Goal: Task Accomplishment & Management: Use online tool/utility

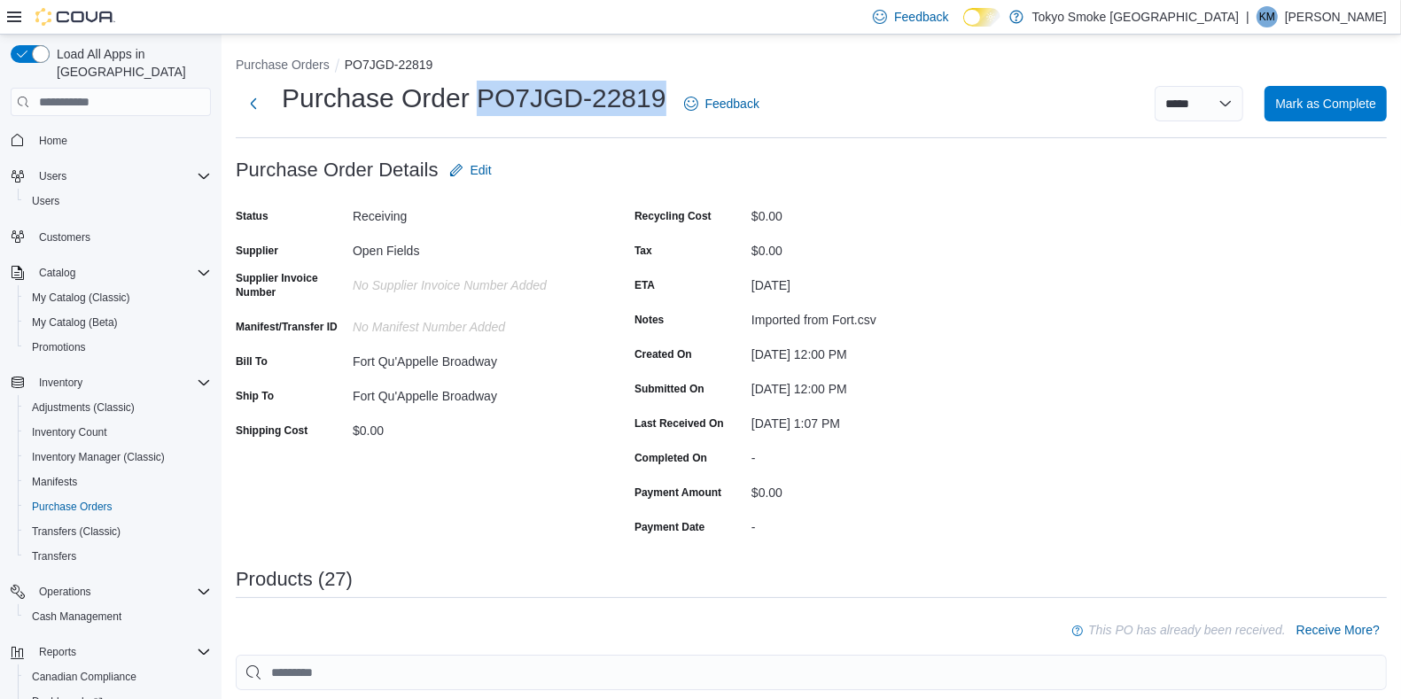
scroll to position [102, 0]
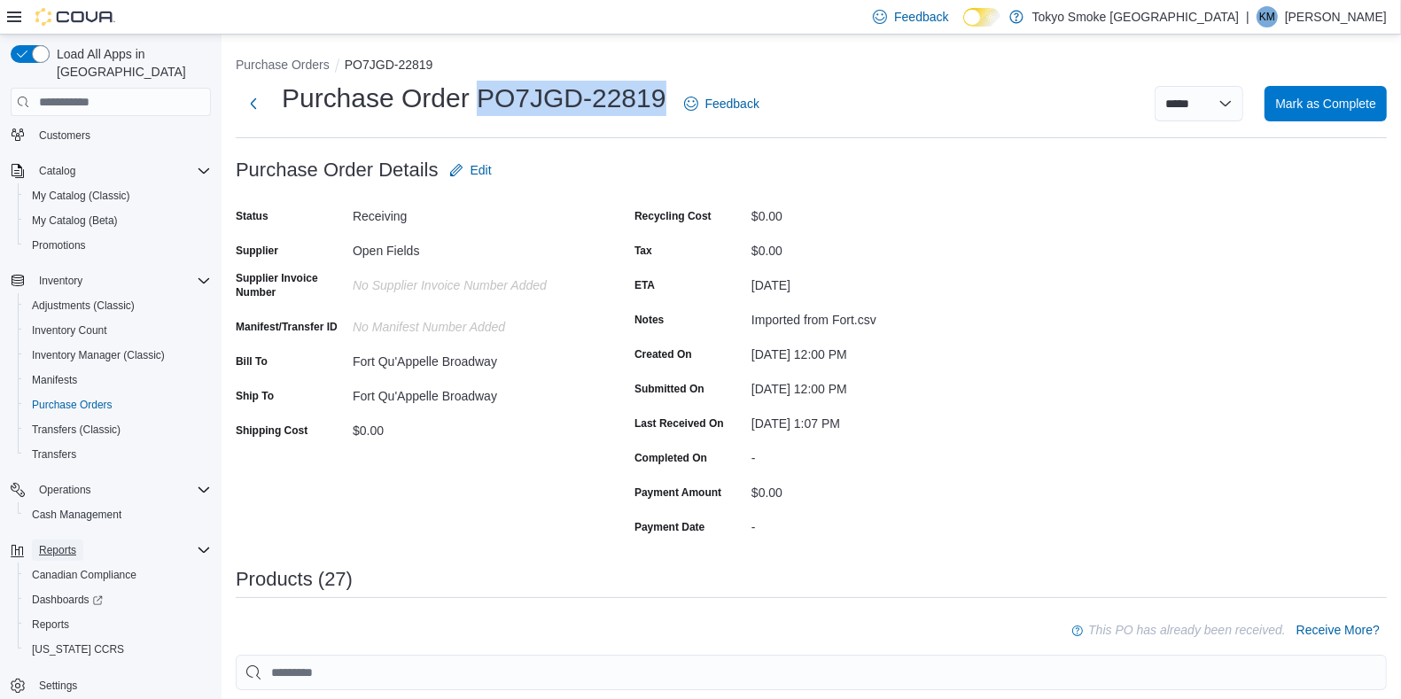
click at [60, 543] on span "Reports" at bounding box center [57, 550] width 37 height 14
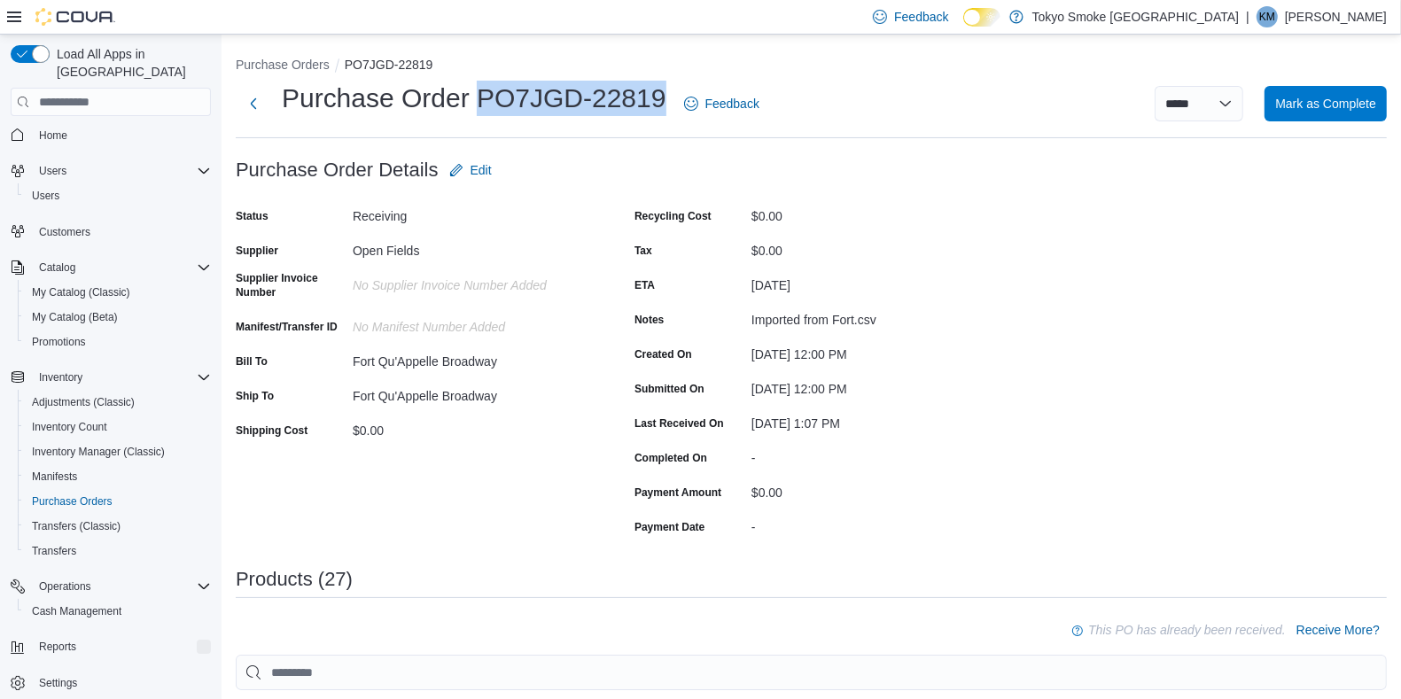
scroll to position [3, 0]
click at [41, 642] on span "Reports" at bounding box center [57, 649] width 37 height 14
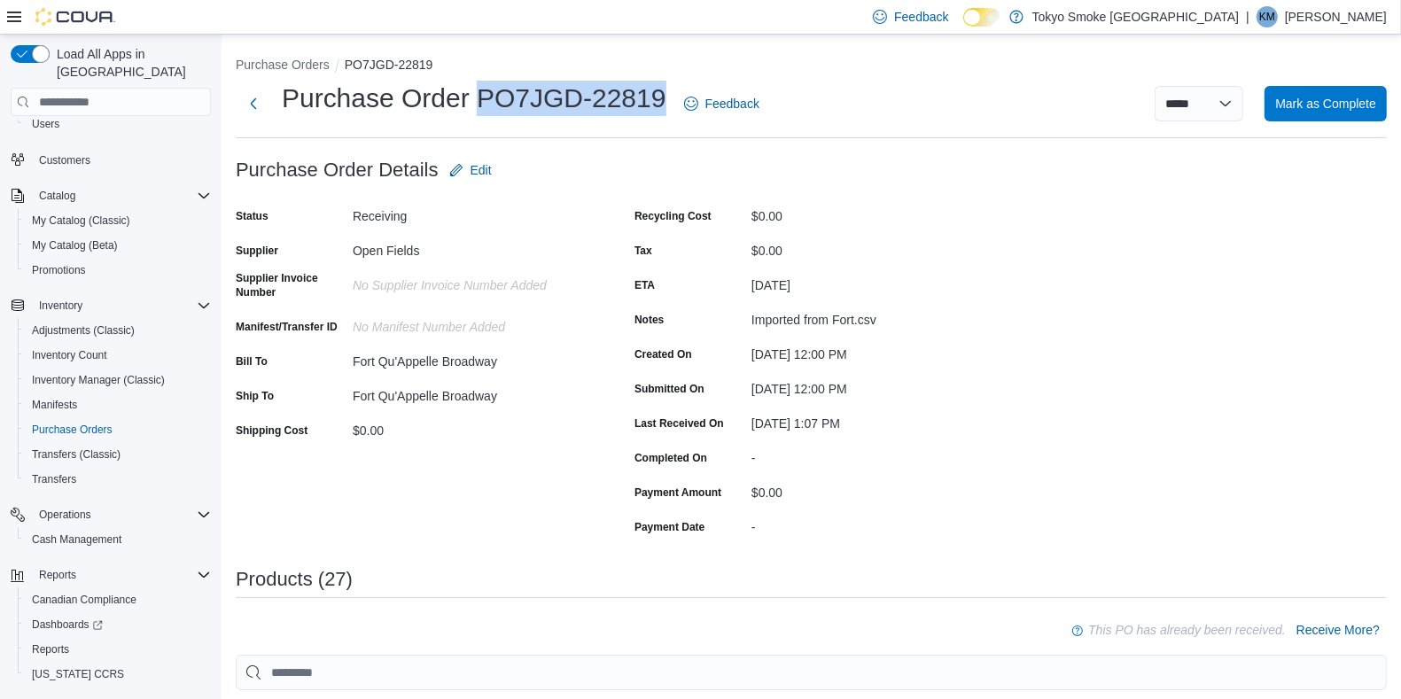
scroll to position [102, 0]
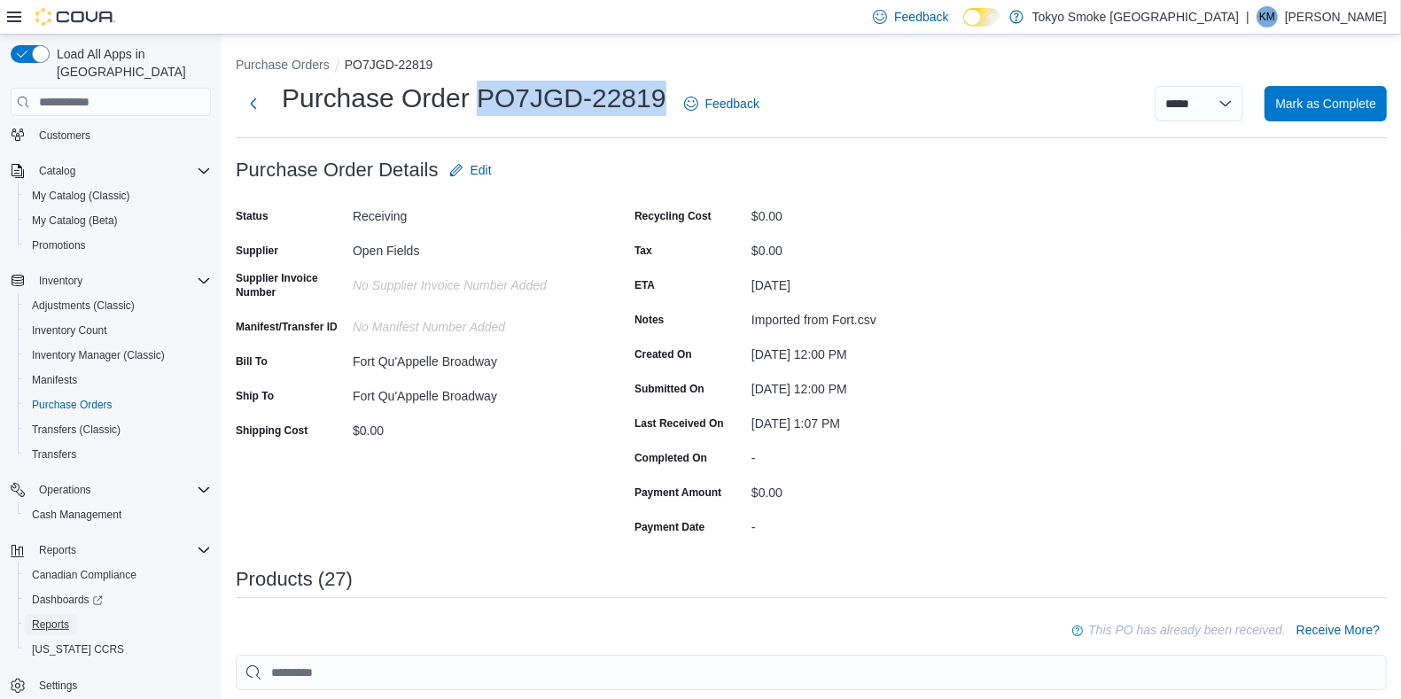
click at [51, 614] on span "Reports" at bounding box center [50, 624] width 37 height 21
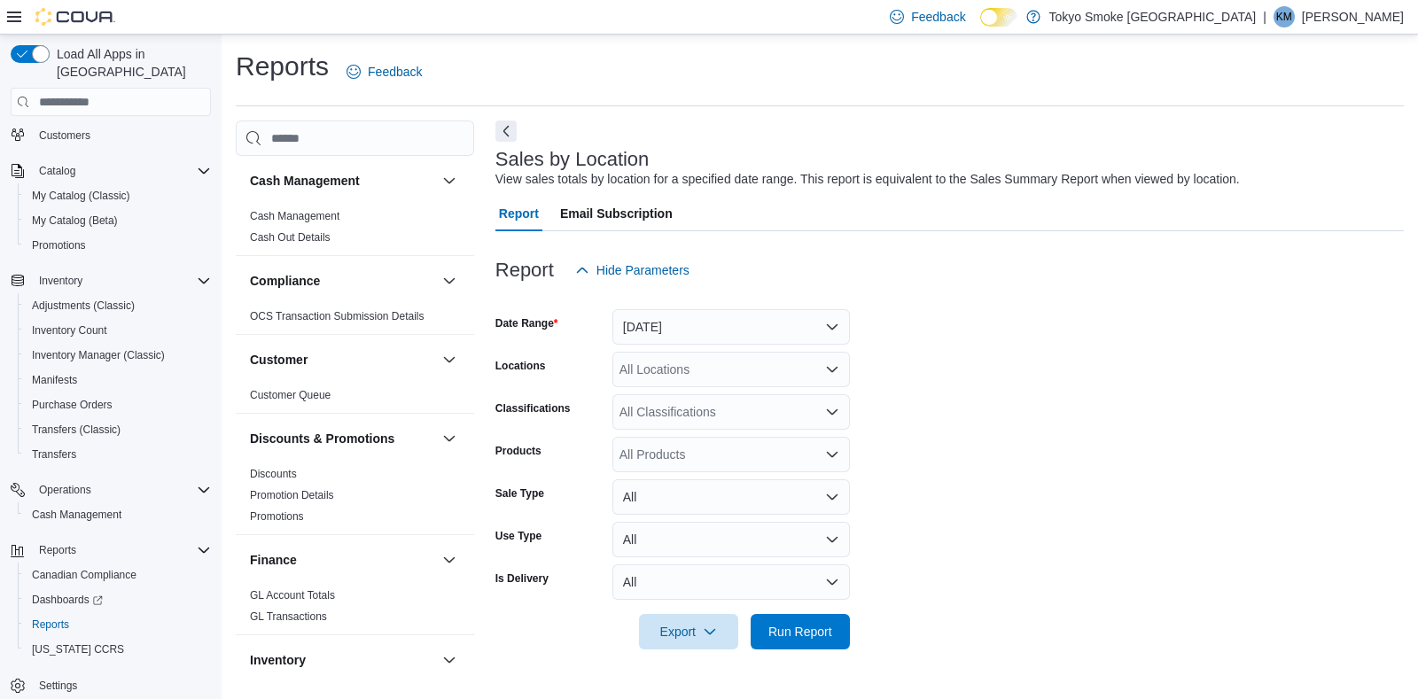
click at [649, 362] on div "All Locations" at bounding box center [730, 369] width 237 height 35
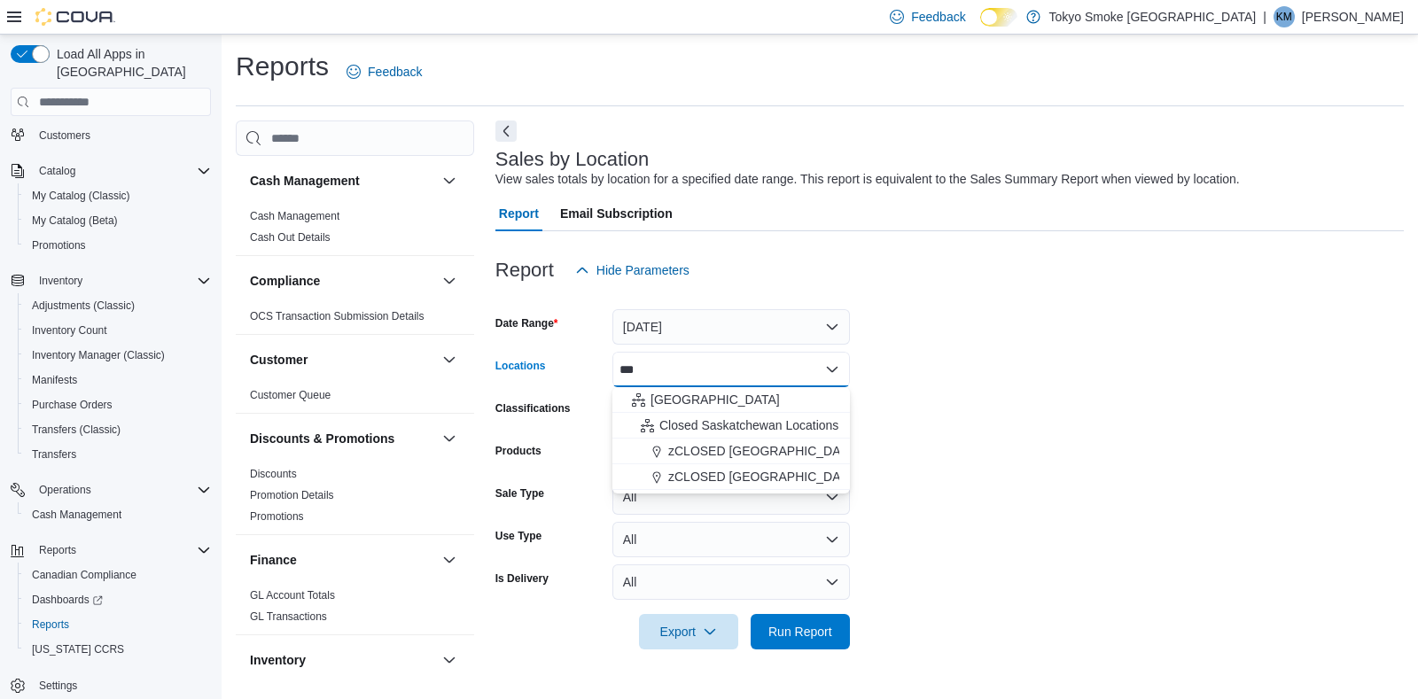
type input "***"
click at [684, 414] on button "Closed Saskatchewan Locations" at bounding box center [730, 426] width 237 height 26
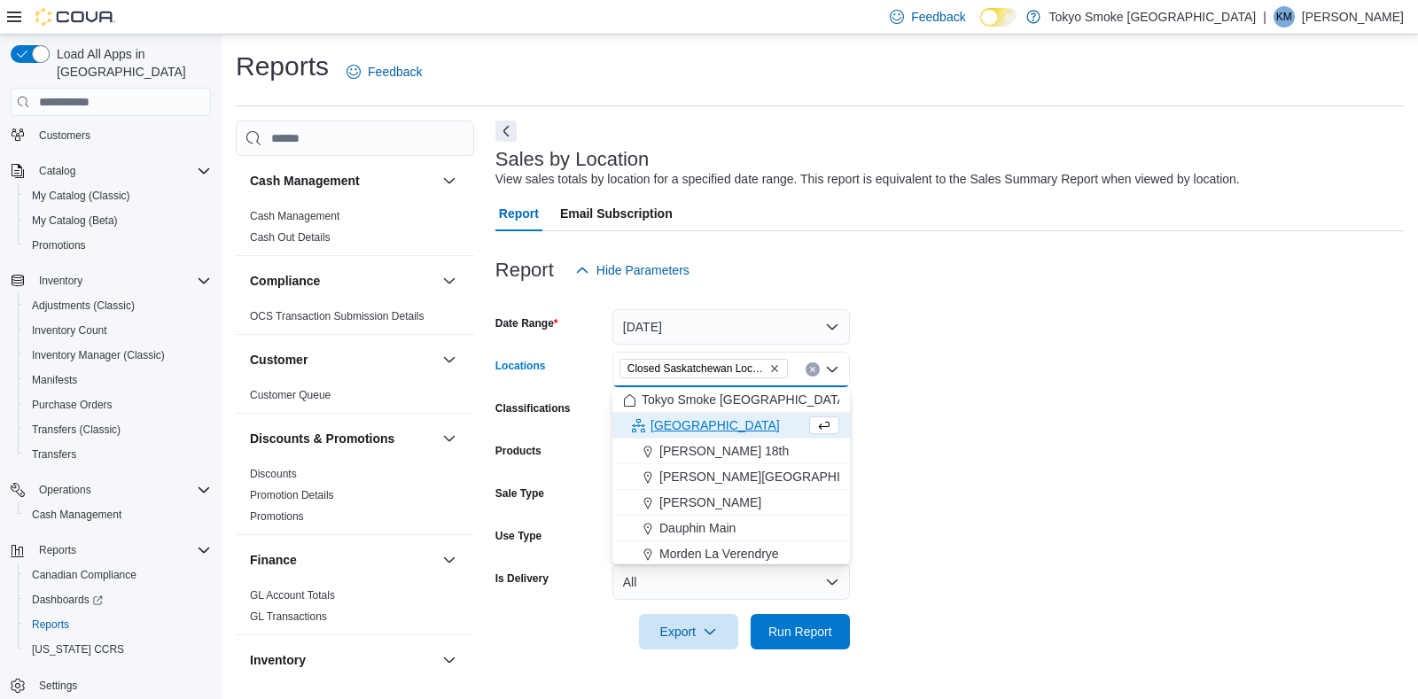
click at [943, 403] on form "Date Range [DATE] Locations Closed Saskatchewan Locations Combo box. Selected. …" at bounding box center [949, 468] width 908 height 361
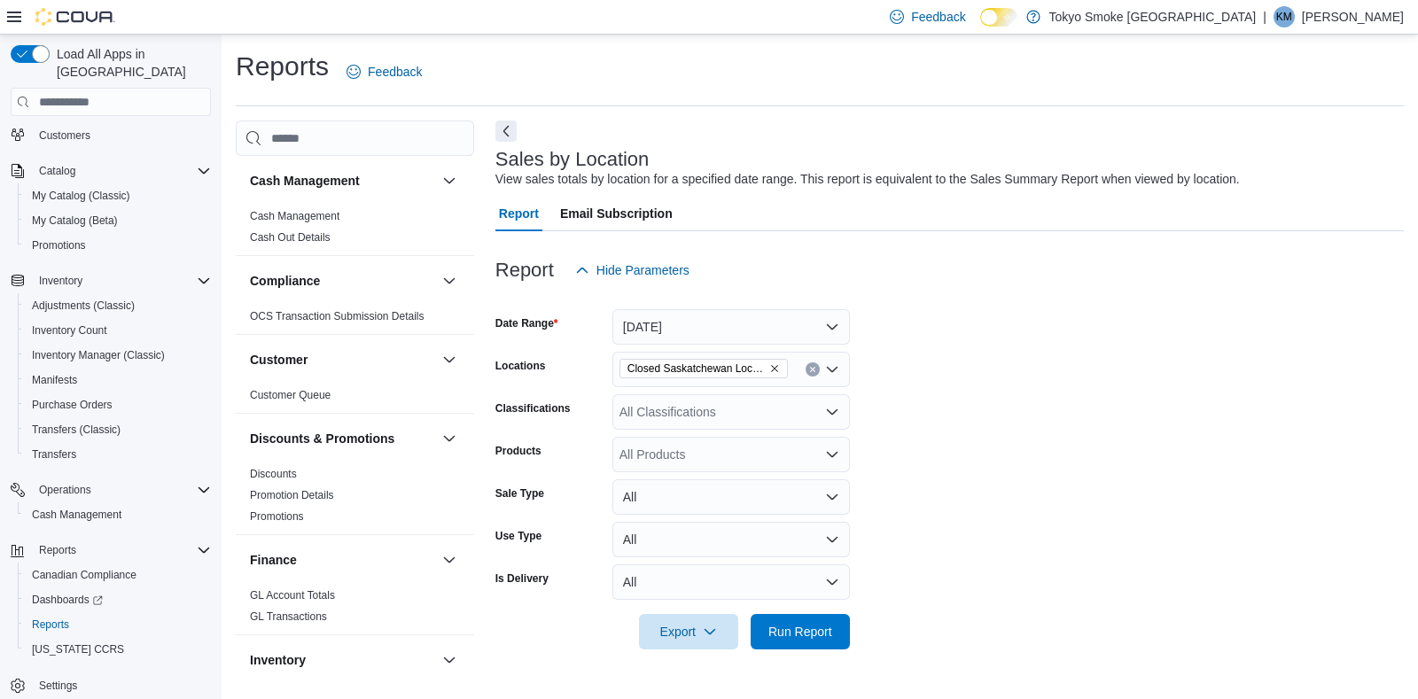
click at [816, 370] on button "Clear input" at bounding box center [812, 369] width 14 height 14
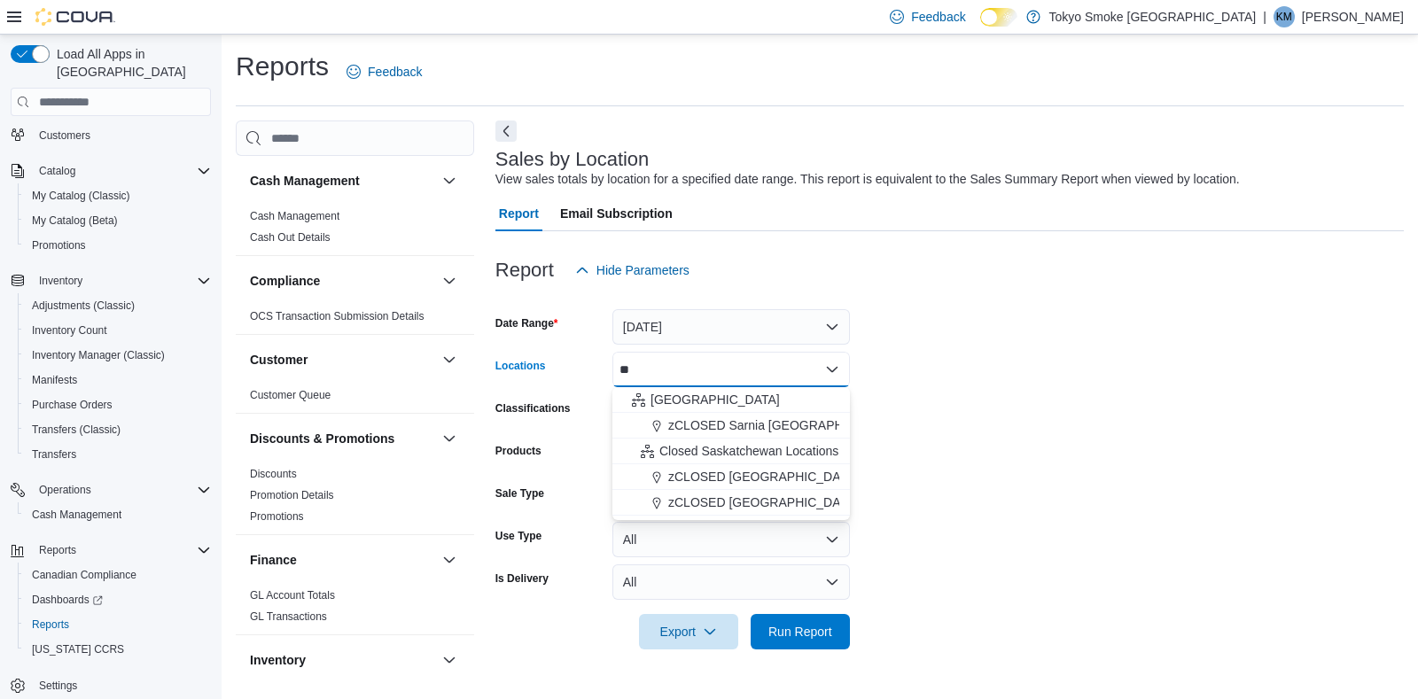
type input "**"
click at [703, 399] on span "[GEOGRAPHIC_DATA]" at bounding box center [714, 400] width 129 height 18
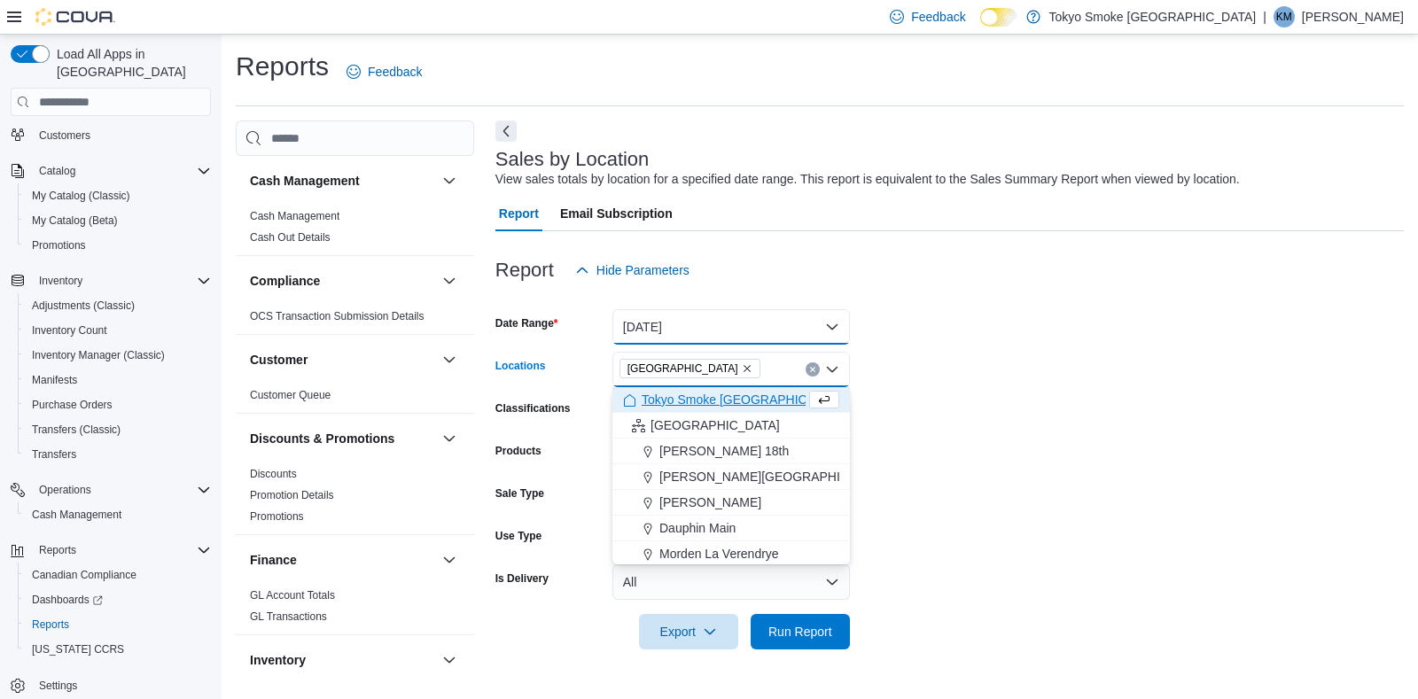
click at [676, 312] on button "[DATE]" at bounding box center [730, 326] width 237 height 35
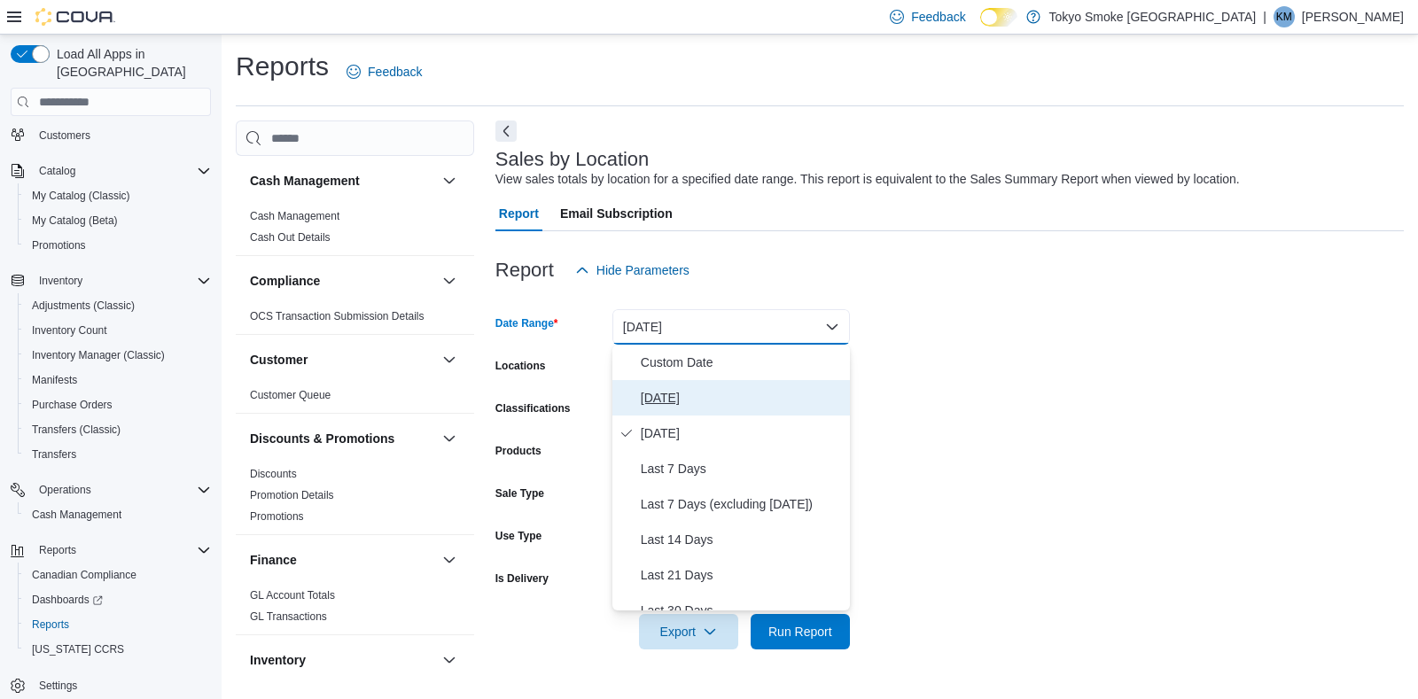
click at [679, 396] on span "[DATE]" at bounding box center [742, 397] width 202 height 21
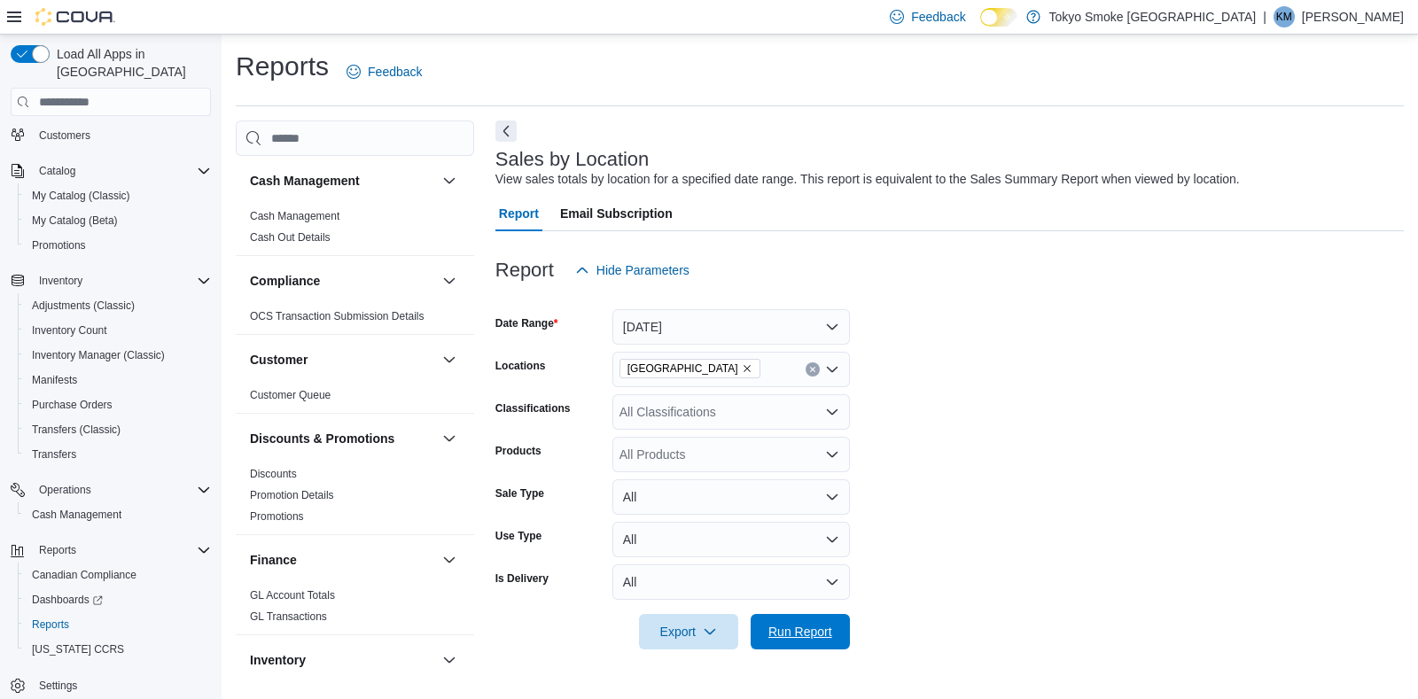
click at [789, 638] on span "Run Report" at bounding box center [800, 632] width 64 height 18
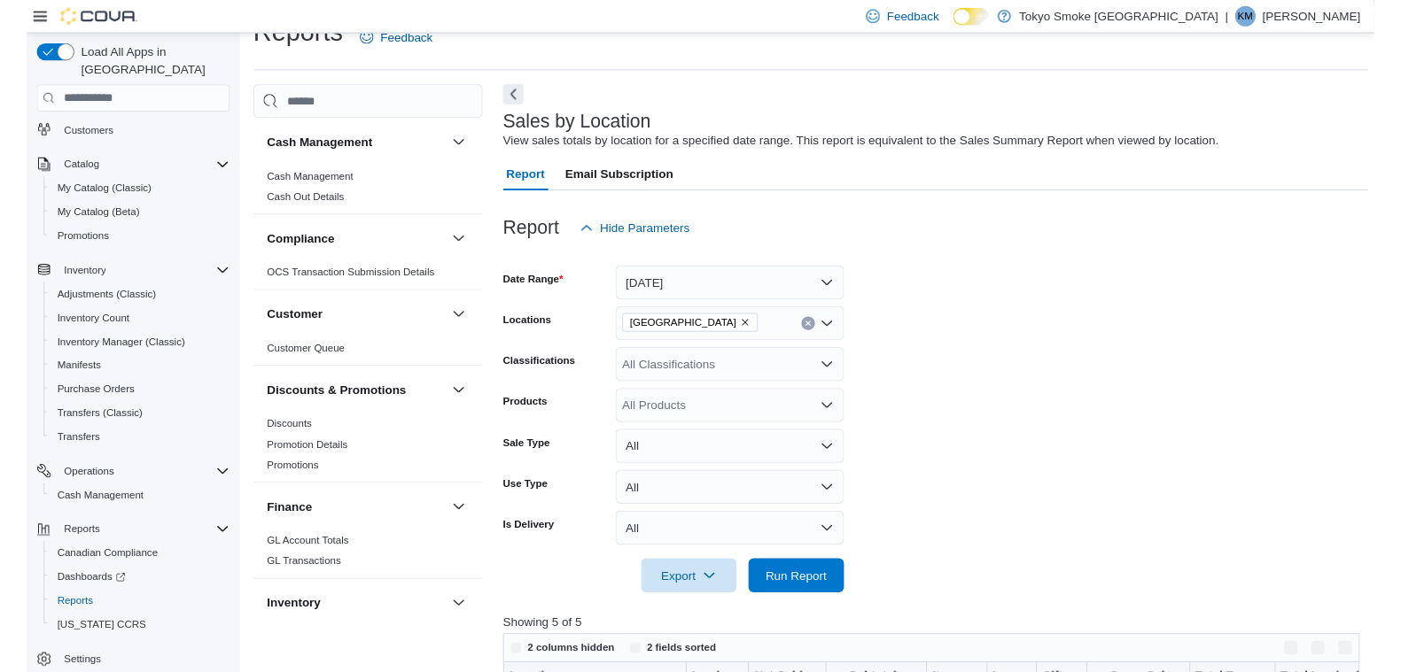
scroll to position [566, 0]
